Goal: Task Accomplishment & Management: Use online tool/utility

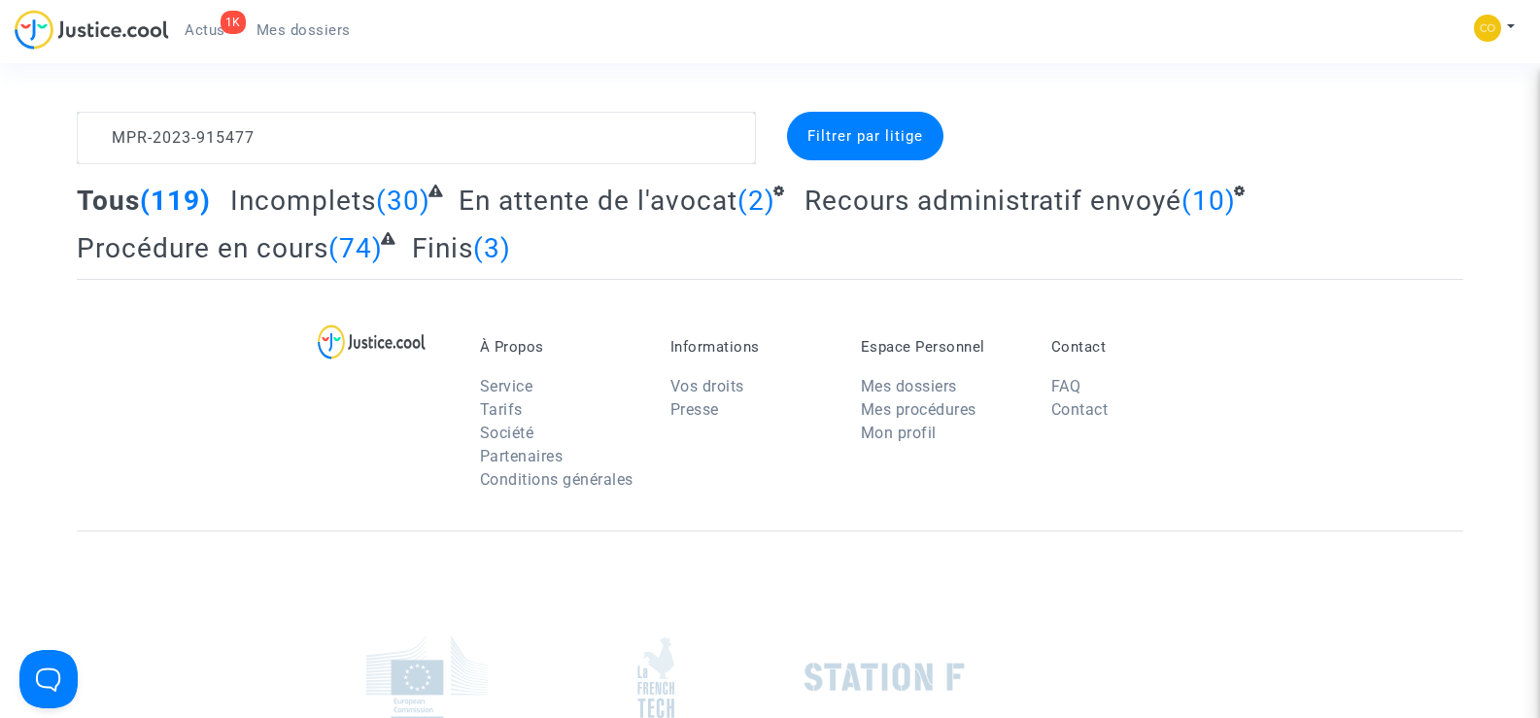
scroll to position [22, 0]
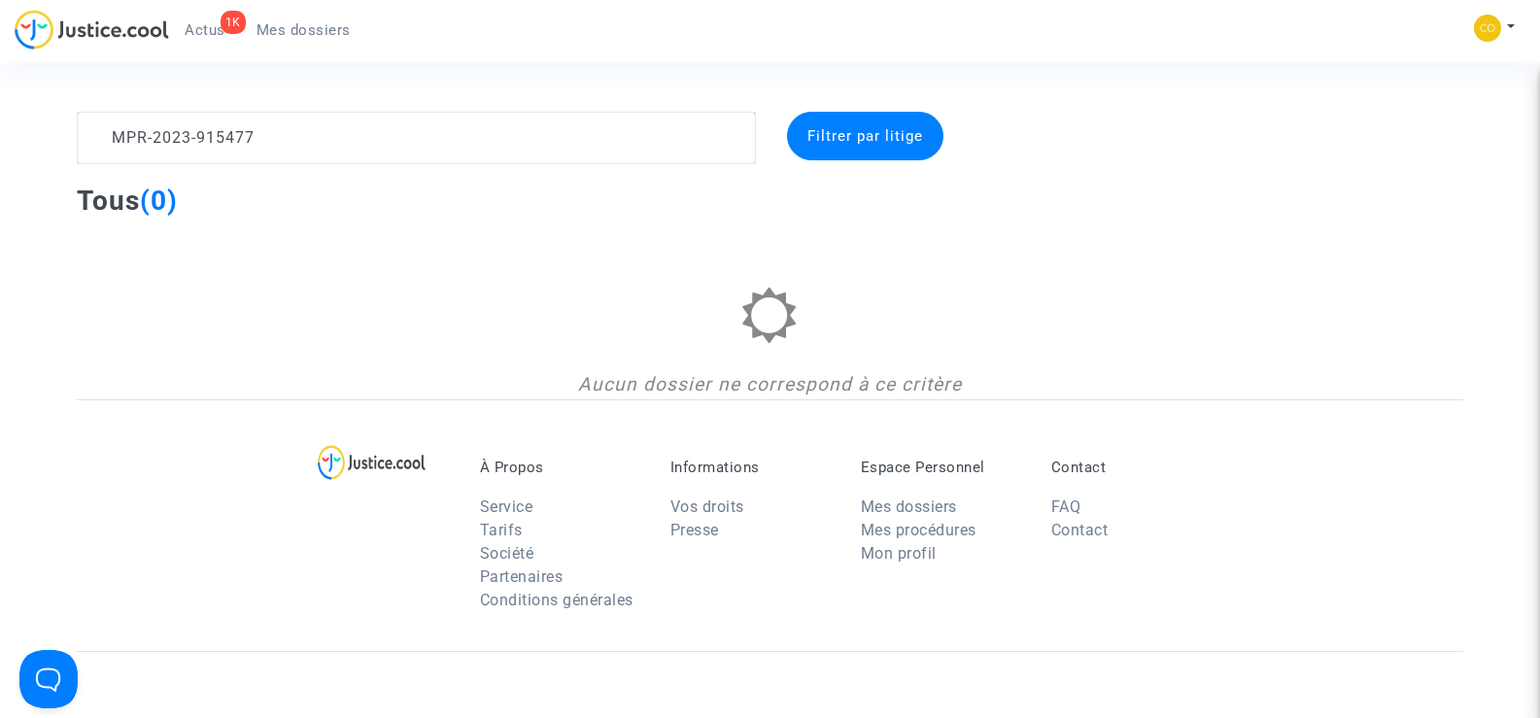
click at [349, 128] on textarea at bounding box center [416, 138] width 678 height 52
type textarea "M"
